Goal: Check status: Check status

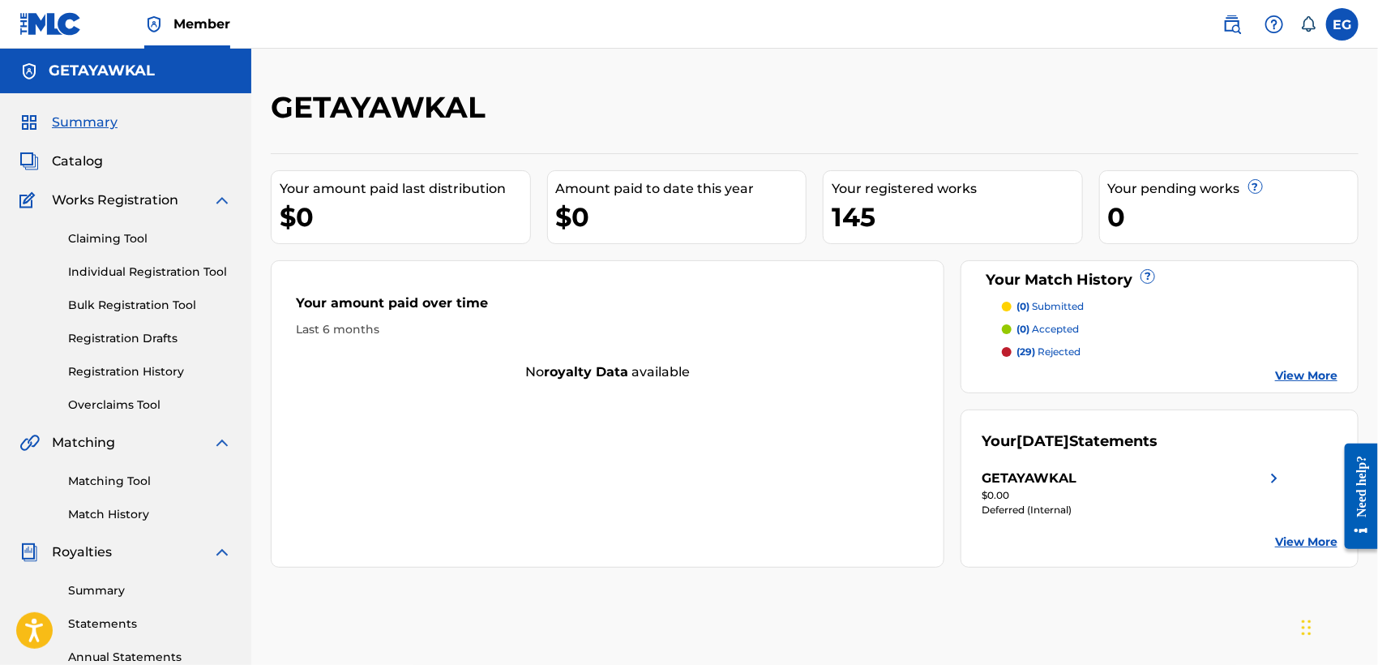
click at [1064, 494] on div "$0.00" at bounding box center [1133, 495] width 302 height 15
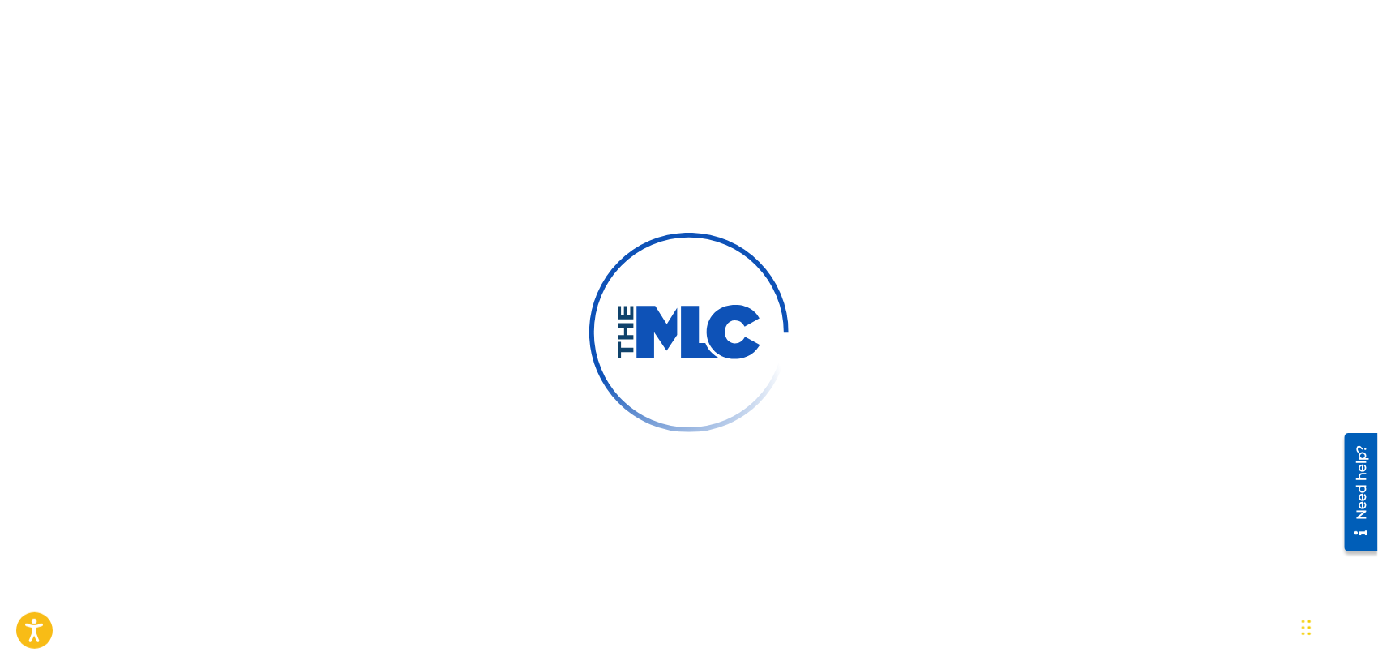
click at [508, 86] on div at bounding box center [689, 332] width 1378 height 665
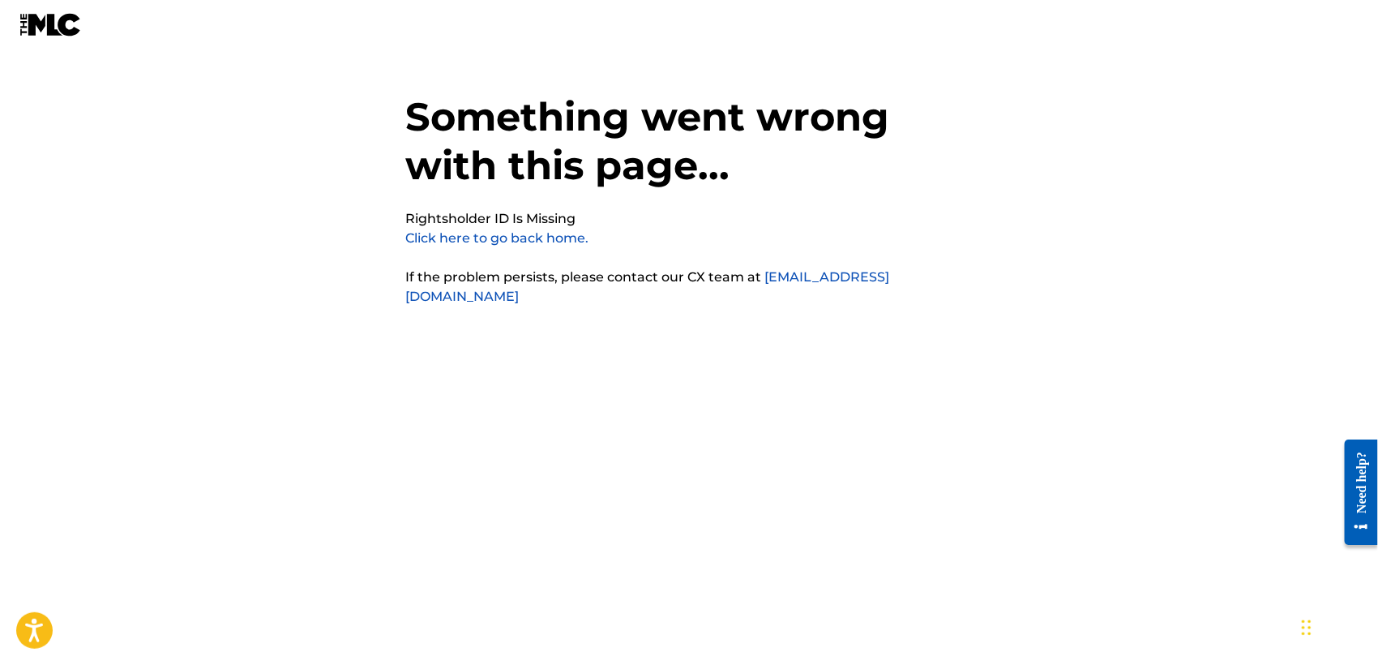
click at [503, 238] on link "Click here to go back home." at bounding box center [496, 237] width 183 height 15
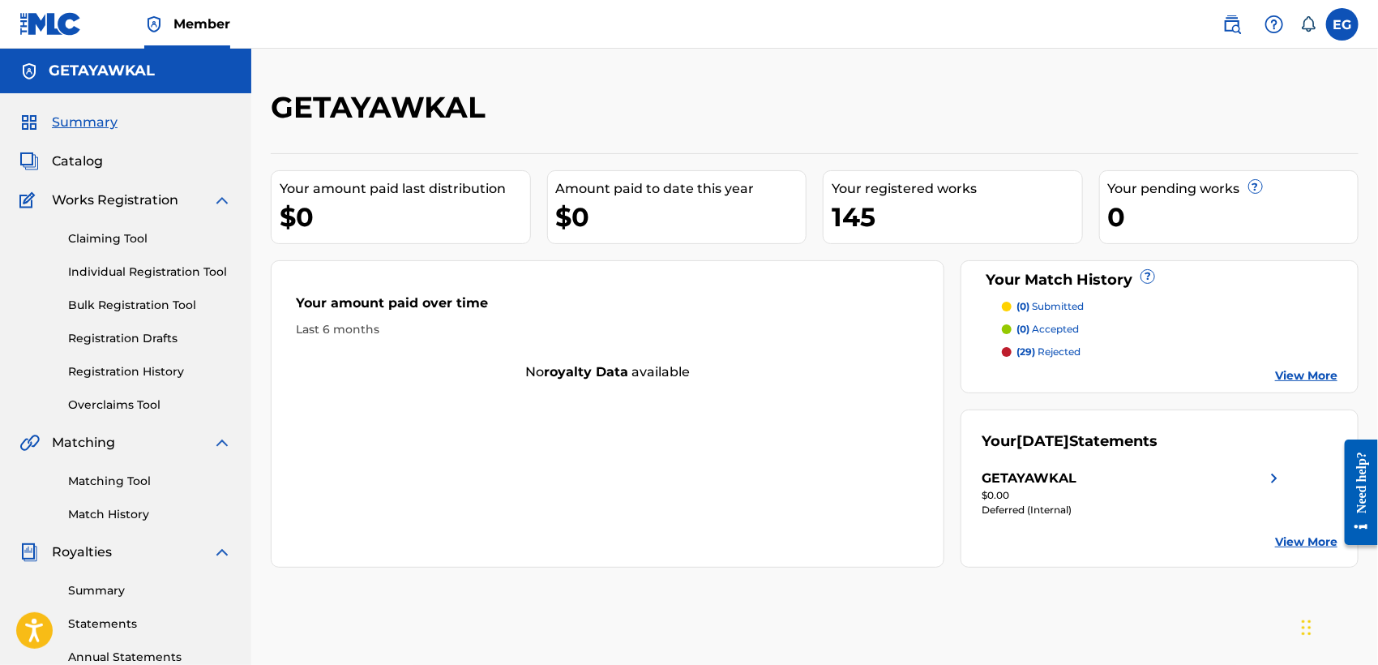
scroll to position [306, 0]
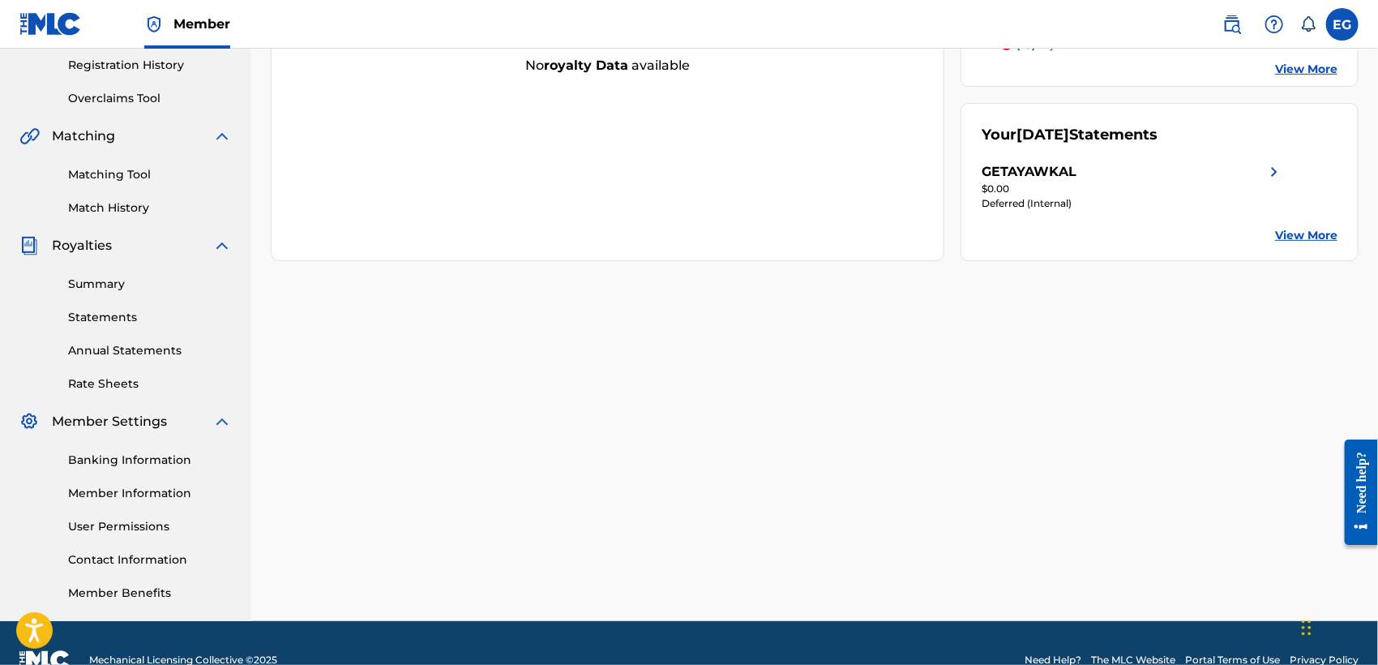
click at [99, 287] on link "Summary" at bounding box center [150, 284] width 164 height 17
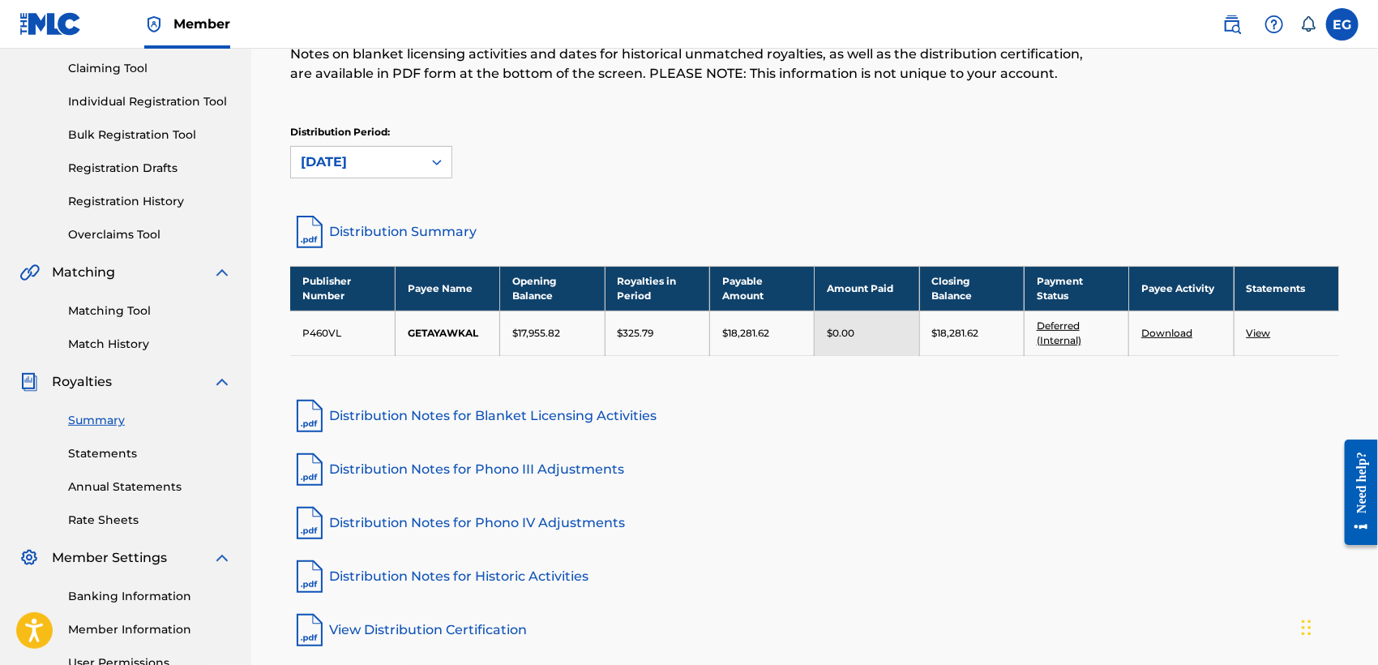
scroll to position [177, 0]
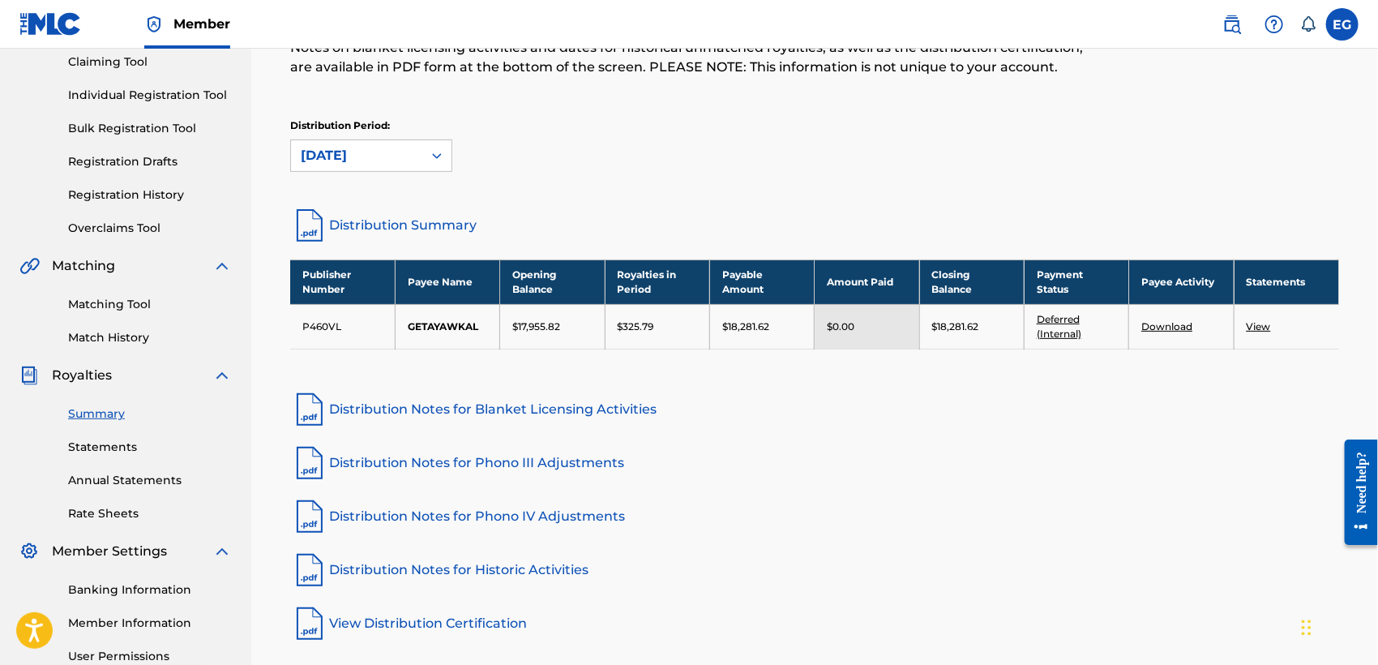
click at [1049, 327] on link "Deferred (Internal)" at bounding box center [1059, 326] width 45 height 27
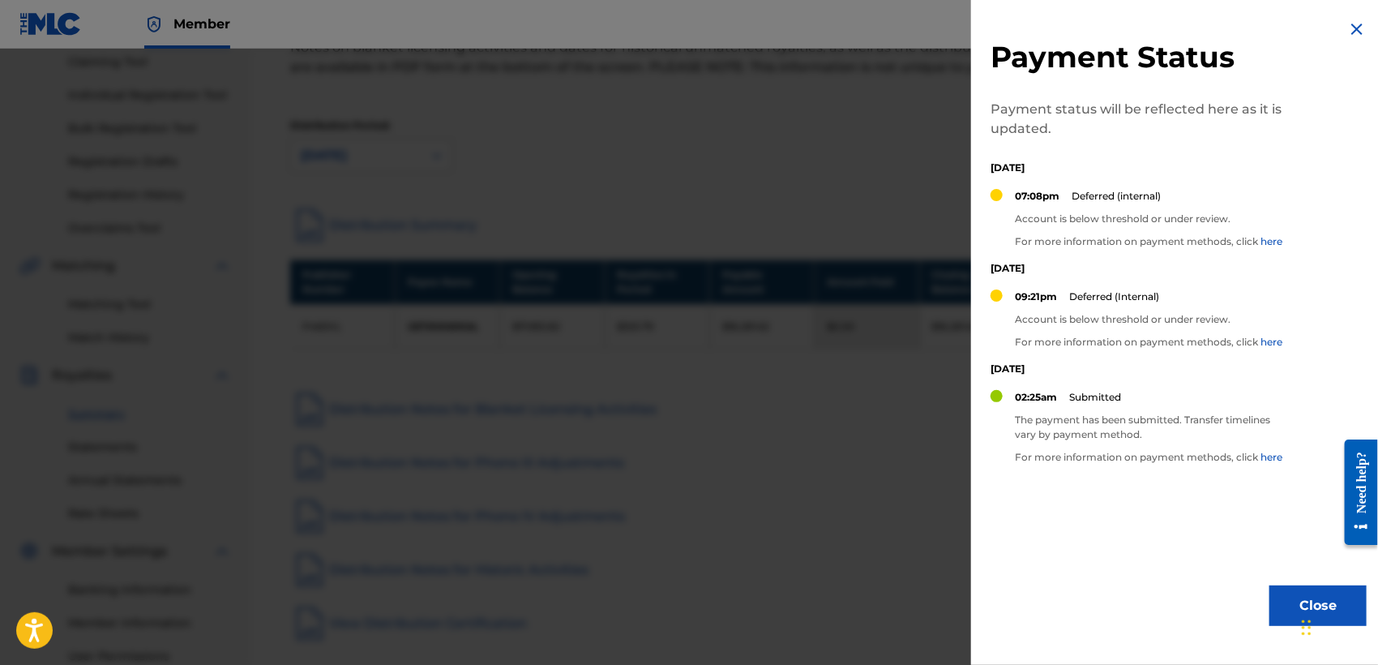
click at [1351, 24] on img at bounding box center [1356, 28] width 19 height 19
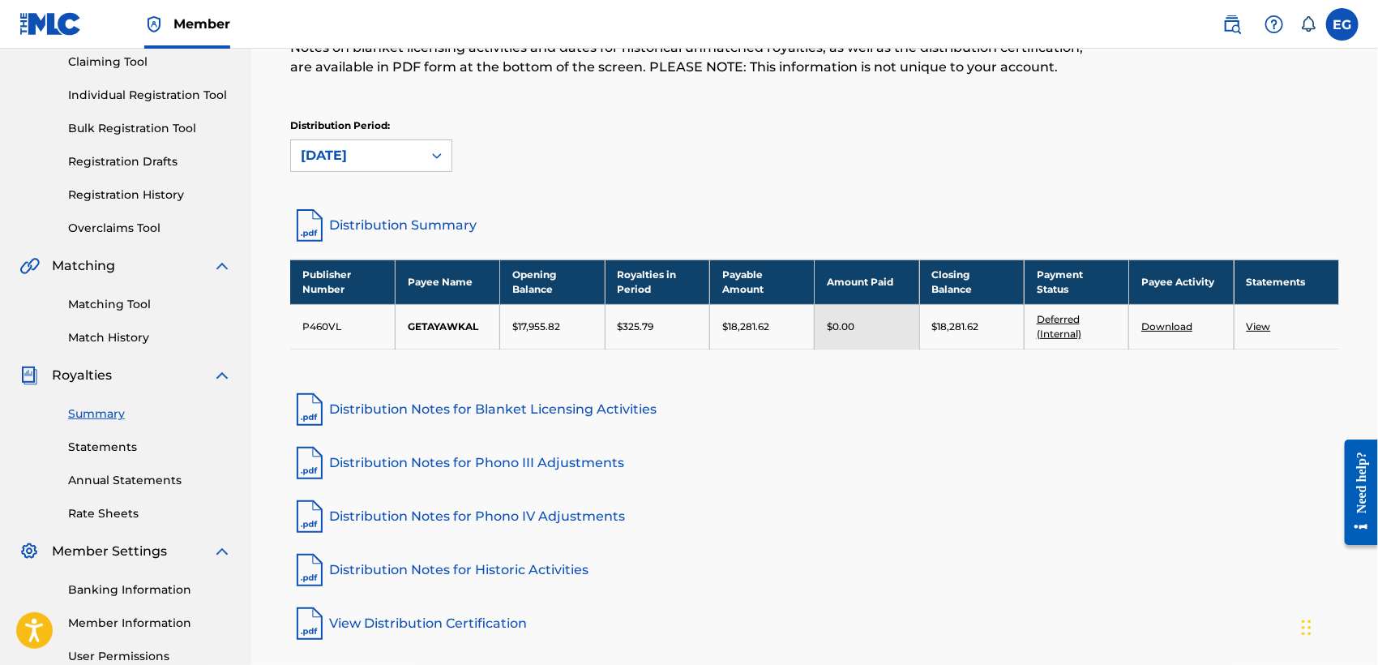
scroll to position [0, 0]
